Goal: Information Seeking & Learning: Learn about a topic

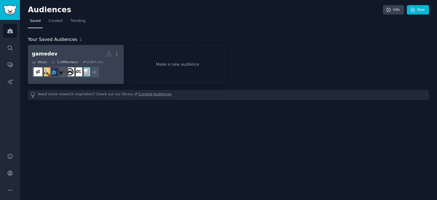
click at [100, 71] on dd "+ 1" at bounding box center [76, 72] width 88 height 16
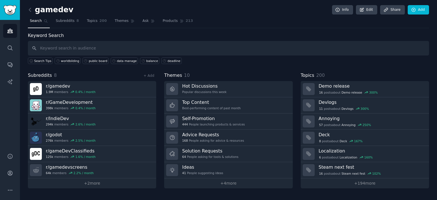
click at [108, 47] on input "text" at bounding box center [229, 48] width 402 height 15
type input "task"
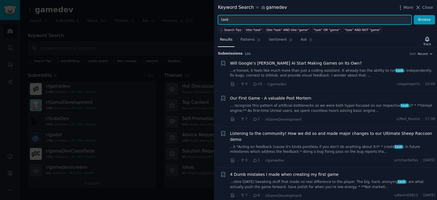
click at [254, 19] on input "task" at bounding box center [315, 20] width 194 height 10
click at [414, 15] on button "Browse" at bounding box center [424, 20] width 21 height 10
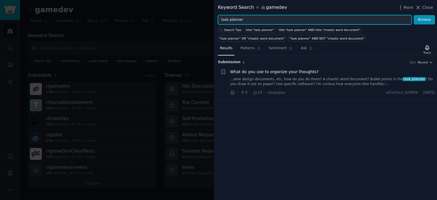
click at [226, 18] on input "task planner" at bounding box center [315, 20] width 194 height 10
click at [414, 15] on button "Browse" at bounding box center [424, 20] width 21 height 10
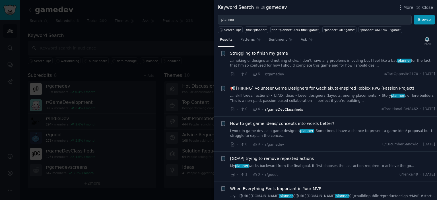
scroll to position [117, 0]
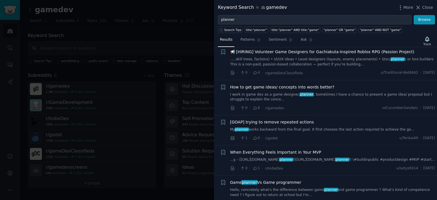
click at [291, 61] on link "..., skill trees, factions) • UI/UX ideas • Level designers (layouts, enemy pla…" at bounding box center [332, 62] width 205 height 10
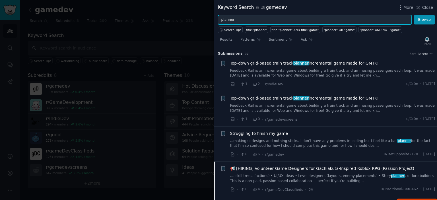
click at [271, 17] on input "planner" at bounding box center [315, 20] width 194 height 10
click at [414, 15] on button "Browse" at bounding box center [424, 20] width 21 height 10
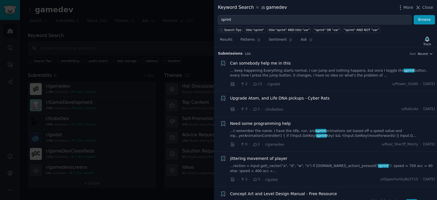
click at [263, 64] on span "Can somebody help me in this" at bounding box center [260, 63] width 61 height 6
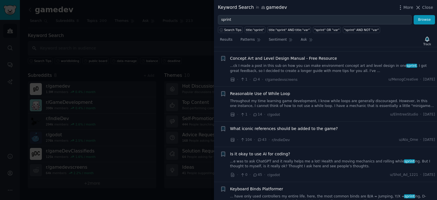
scroll to position [276, 0]
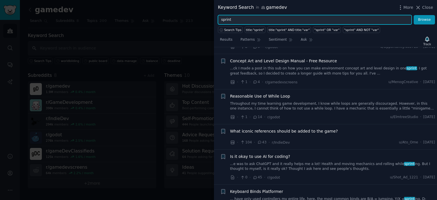
click at [248, 17] on input "sprint" at bounding box center [315, 20] width 194 height 10
click at [414, 15] on button "Browse" at bounding box center [424, 20] width 21 height 10
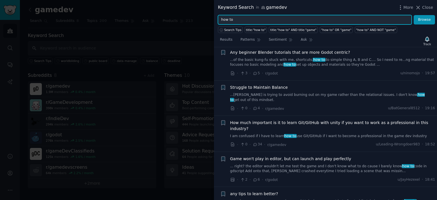
scroll to position [67, 0]
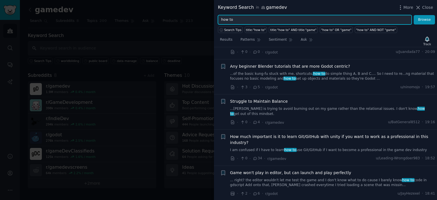
click at [254, 19] on input "how to" at bounding box center [315, 20] width 194 height 10
click at [414, 15] on button "Browse" at bounding box center [424, 20] width 21 height 10
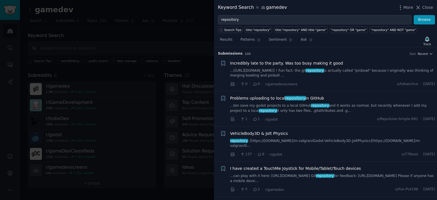
click at [259, 97] on span "Problems uploading to local repository in GitHub" at bounding box center [277, 98] width 94 height 6
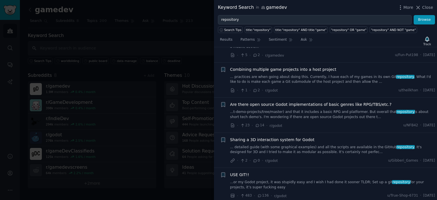
scroll to position [220, 0]
click at [285, 101] on span "Are there open source Godot implementations of basic genres like RPG/TBS/etc.?" at bounding box center [311, 104] width 162 height 6
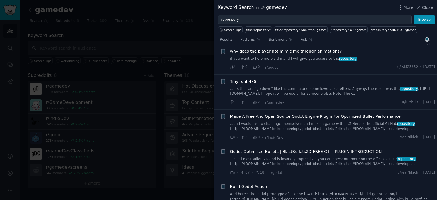
scroll to position [407, 0]
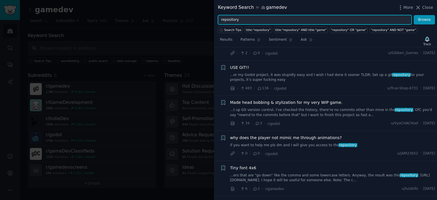
click at [238, 22] on input "repository" at bounding box center [315, 20] width 194 height 10
type input "obsidian"
click at [414, 15] on button "Browse" at bounding box center [424, 20] width 21 height 10
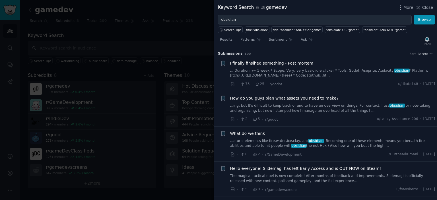
click at [265, 97] on span "How do you guys plan what assets you need to make?" at bounding box center [284, 98] width 108 height 6
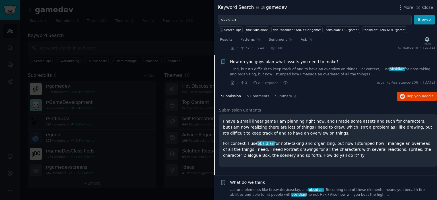
scroll to position [44, 0]
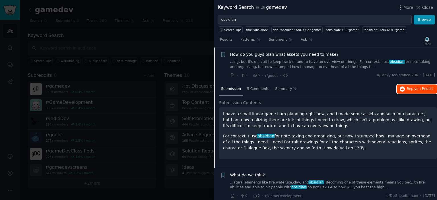
click at [407, 88] on span "Reply on Reddit" at bounding box center [420, 89] width 26 height 5
